Goal: Navigation & Orientation: Find specific page/section

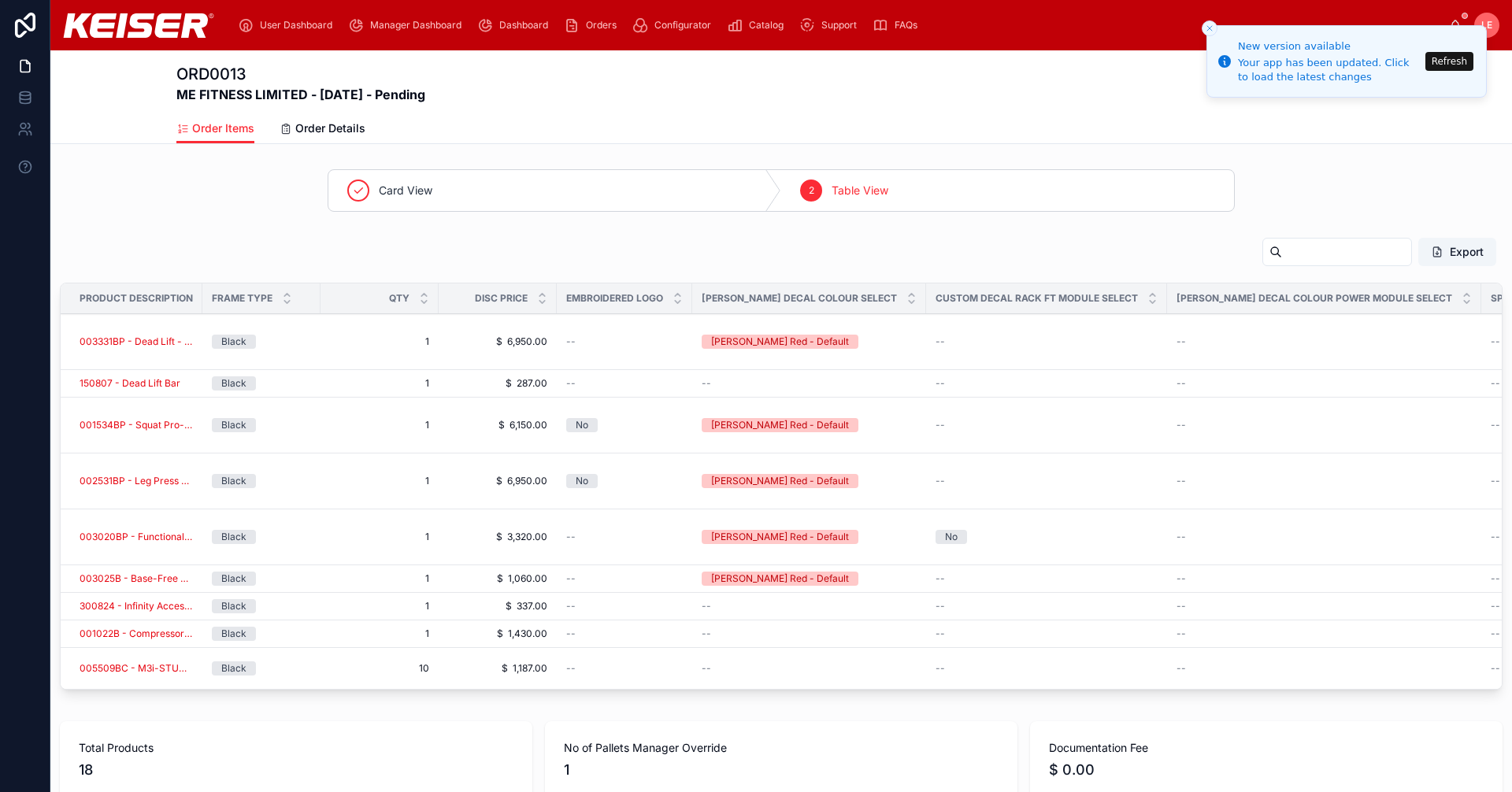
click at [1457, 60] on button "Refresh" at bounding box center [1449, 61] width 48 height 18
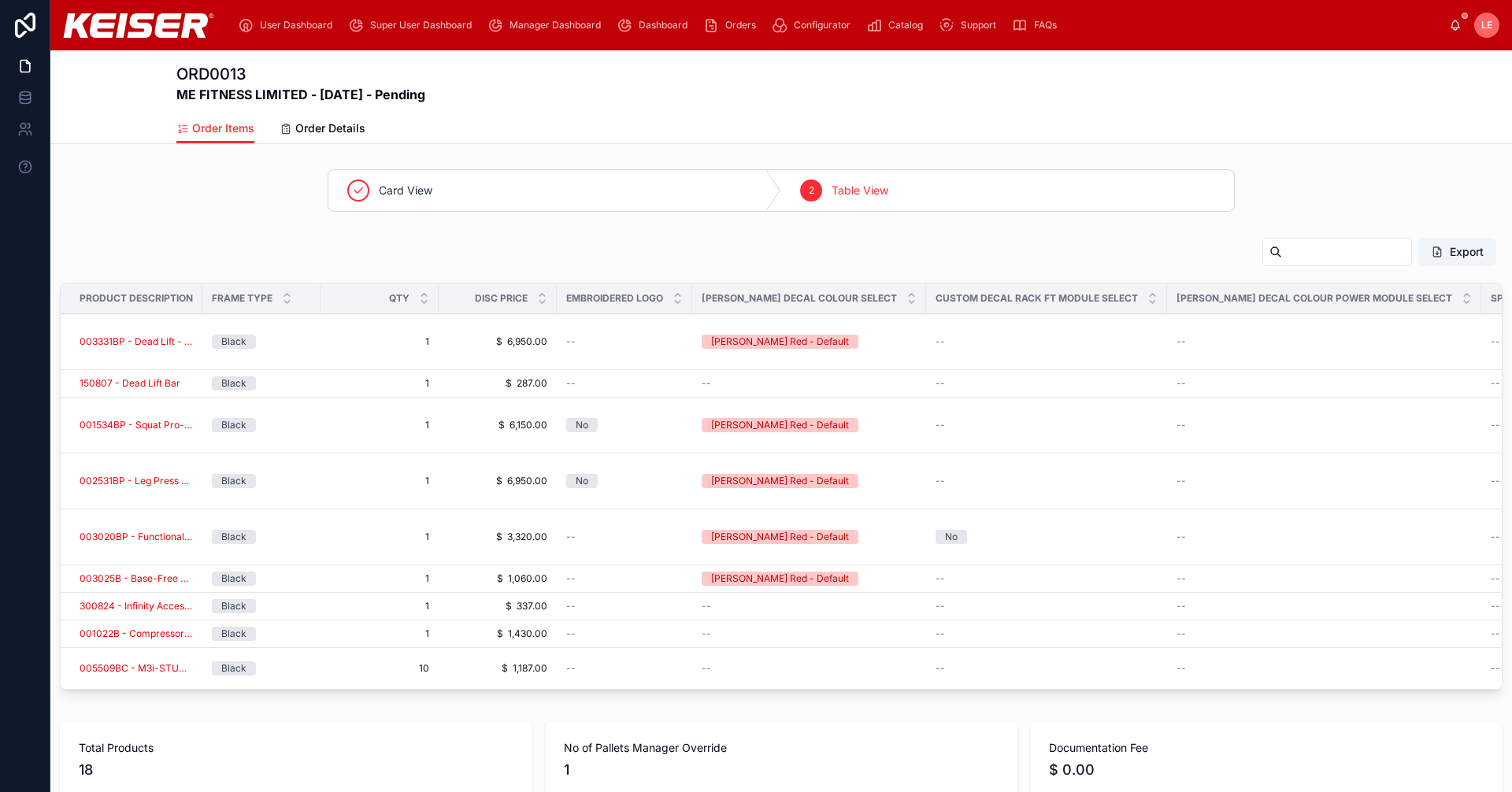
drag, startPoint x: 1467, startPoint y: 0, endPoint x: 1417, endPoint y: 77, distance: 91.8
click at [1417, 77] on div "ORD0013 ME FITNESS LIMITED - 9/30/2025 - Pending Order Items Order Items Order …" at bounding box center [781, 98] width 1461 height 94
click at [27, 28] on icon at bounding box center [25, 25] width 20 height 25
click at [392, 18] on span "Super User Dashboard" at bounding box center [420, 25] width 101 height 13
